Goal: Transaction & Acquisition: Book appointment/travel/reservation

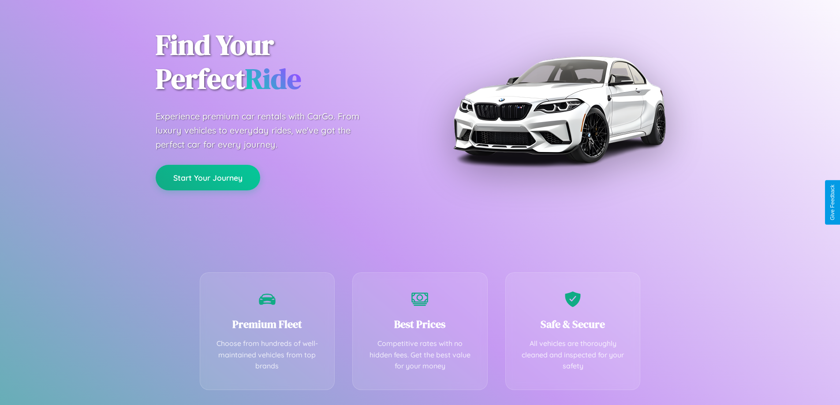
scroll to position [174, 0]
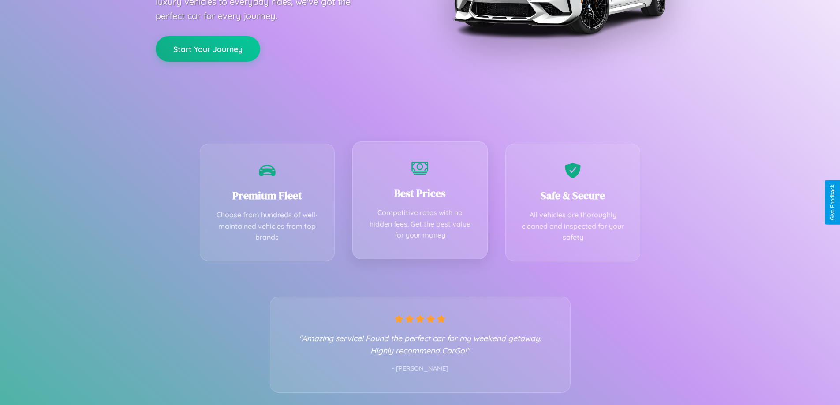
click at [420, 202] on div "Best Prices Competitive rates with no hidden fees. Get the best value for your …" at bounding box center [419, 200] width 135 height 118
click at [208, 48] on button "Start Your Journey" at bounding box center [208, 48] width 104 height 26
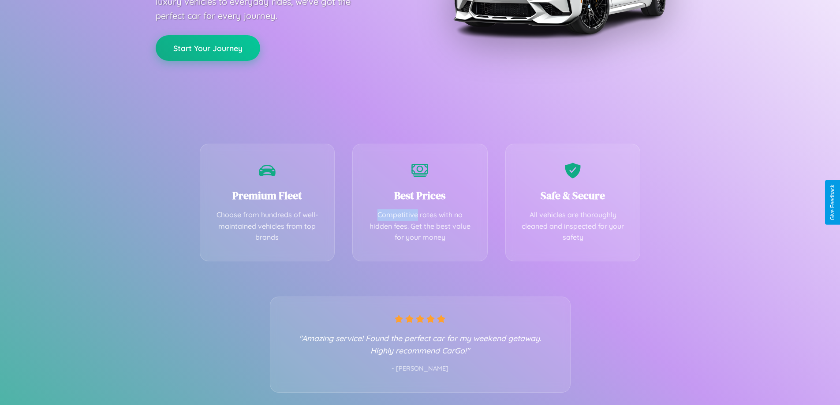
click at [208, 48] on button "Start Your Journey" at bounding box center [208, 48] width 104 height 26
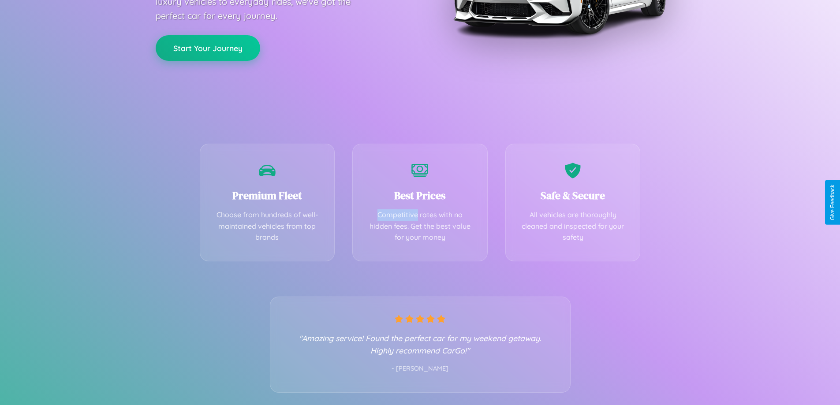
click at [208, 48] on button "Start Your Journey" at bounding box center [208, 48] width 104 height 26
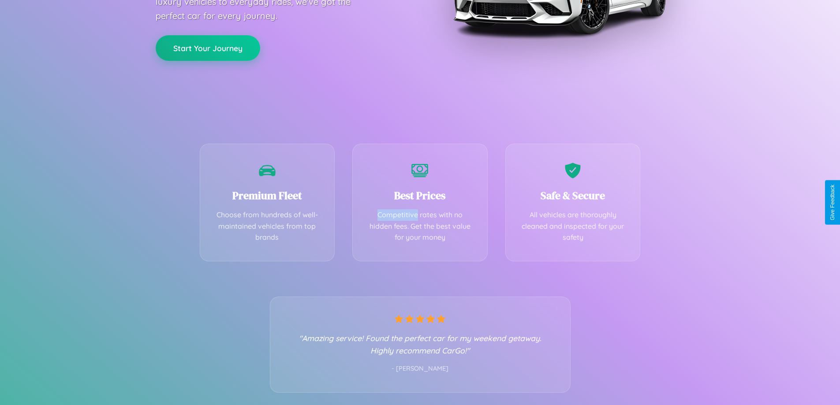
click at [208, 48] on button "Start Your Journey" at bounding box center [208, 48] width 104 height 26
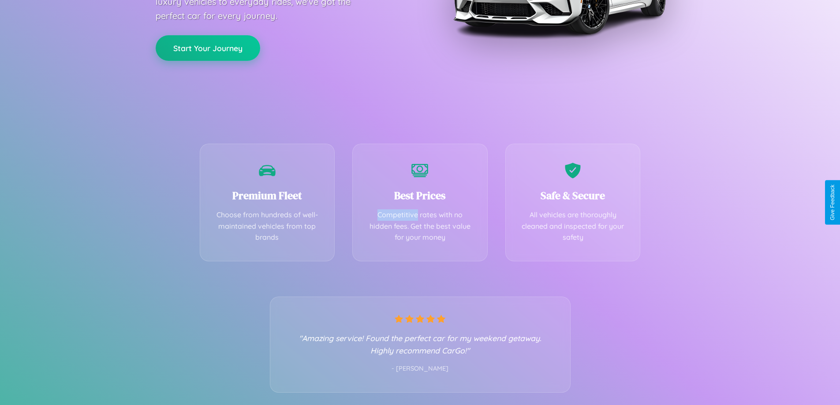
click at [208, 48] on button "Start Your Journey" at bounding box center [208, 48] width 104 height 26
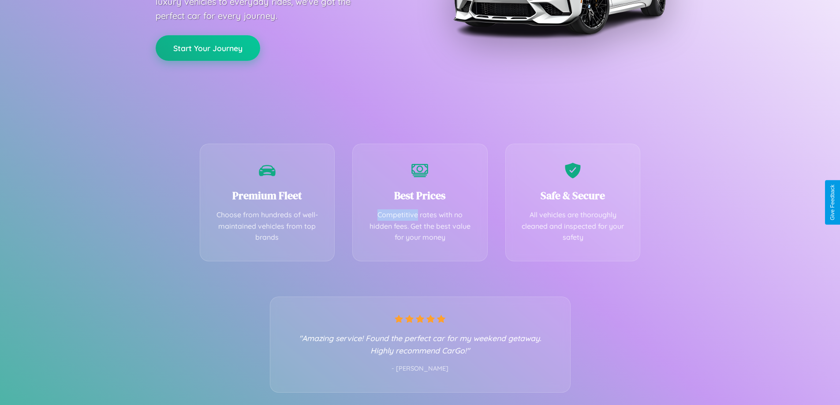
click at [208, 48] on button "Start Your Journey" at bounding box center [208, 48] width 104 height 26
